Goal: Check status: Check status

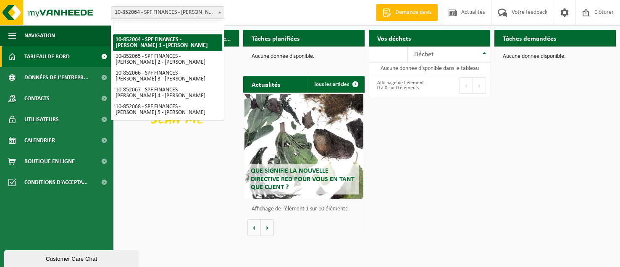
click at [164, 16] on span "10-852064 - SPF FINANCES - [PERSON_NAME] 1 - [PERSON_NAME]" at bounding box center [167, 13] width 113 height 12
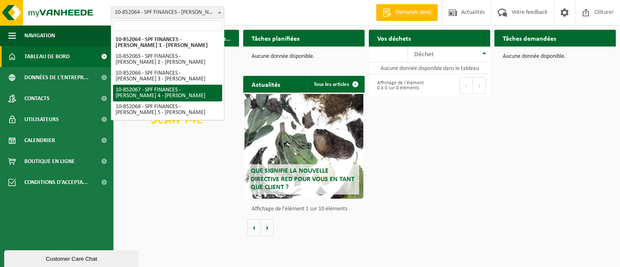
select select "96941"
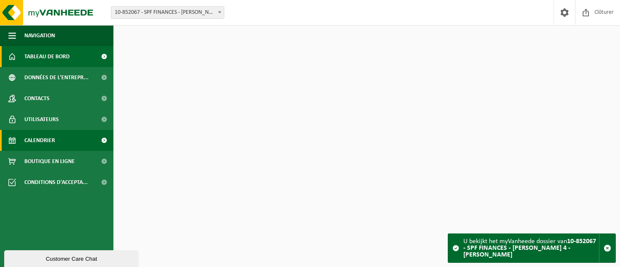
click at [69, 139] on link "Calendrier" at bounding box center [56, 140] width 113 height 21
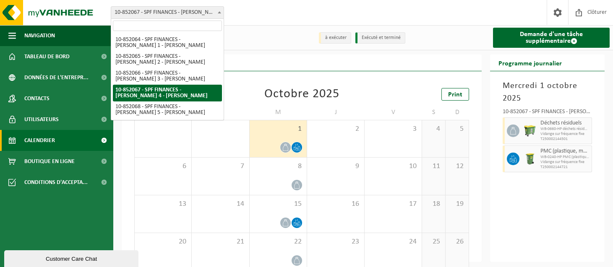
click at [174, 15] on span "10-852067 - SPF FINANCES - [PERSON_NAME] 4 - [PERSON_NAME]" at bounding box center [167, 13] width 113 height 12
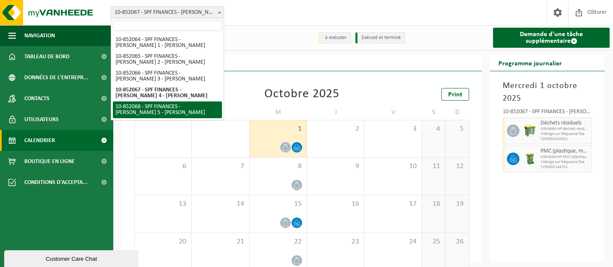
select select "96942"
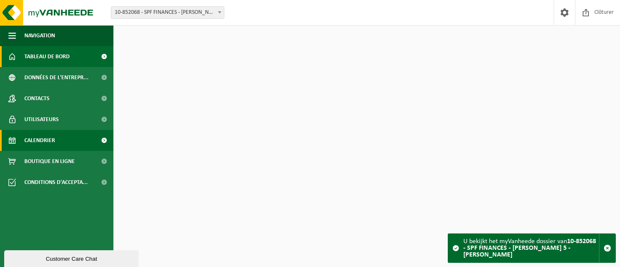
click at [73, 138] on link "Calendrier" at bounding box center [56, 140] width 113 height 21
